Goal: Information Seeking & Learning: Check status

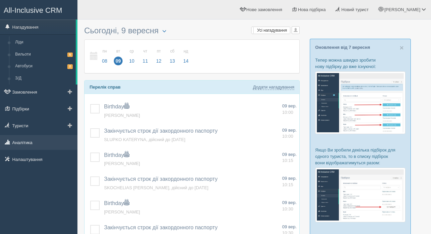
click at [26, 144] on link "Аналітика" at bounding box center [38, 142] width 77 height 15
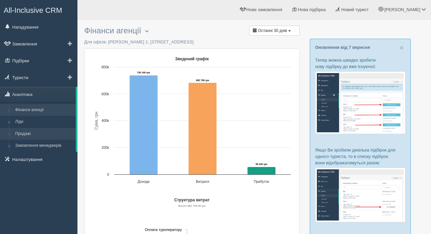
click at [29, 134] on link "Продажі" at bounding box center [44, 134] width 64 height 12
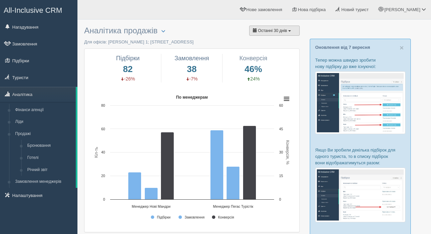
click at [266, 34] on button "Останні 30 днів" at bounding box center [274, 31] width 51 height 10
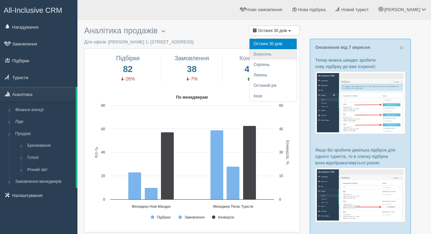
click at [263, 54] on li "Вересень" at bounding box center [273, 54] width 47 height 10
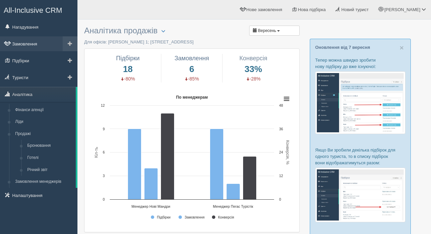
click at [28, 44] on link "Замовлення" at bounding box center [38, 43] width 77 height 15
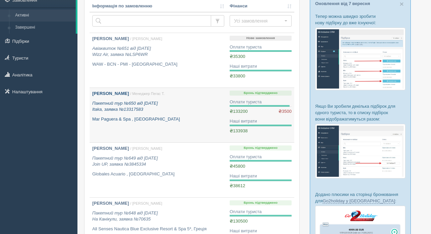
scroll to position [44, 0]
click at [110, 95] on b "[PERSON_NAME]" at bounding box center [110, 93] width 37 height 5
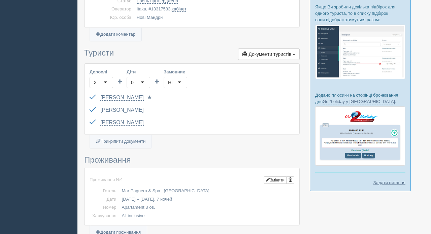
scroll to position [146, 0]
